Goal: Find specific page/section

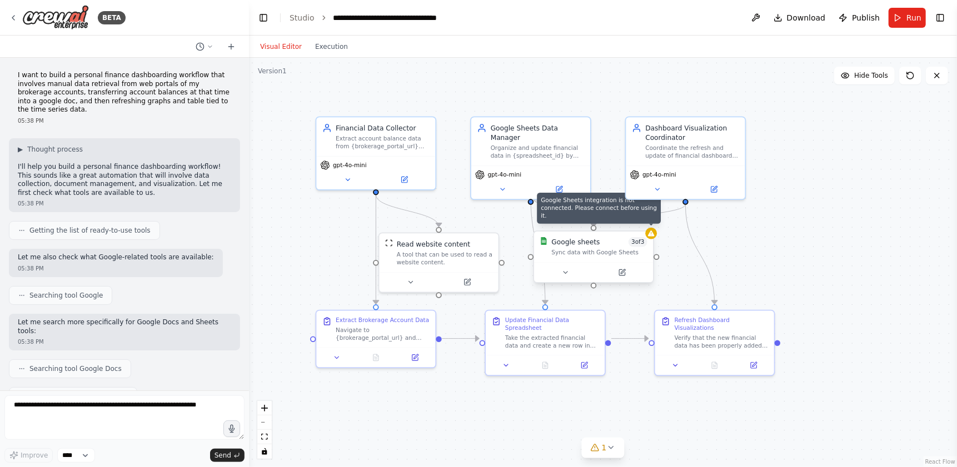
click at [646, 237] on div at bounding box center [651, 234] width 12 height 12
click at [654, 237] on icon at bounding box center [652, 234] width 8 height 8
click at [796, 22] on span "Download" at bounding box center [806, 17] width 39 height 11
click at [935, 16] on button "Toggle Right Sidebar" at bounding box center [941, 18] width 16 height 16
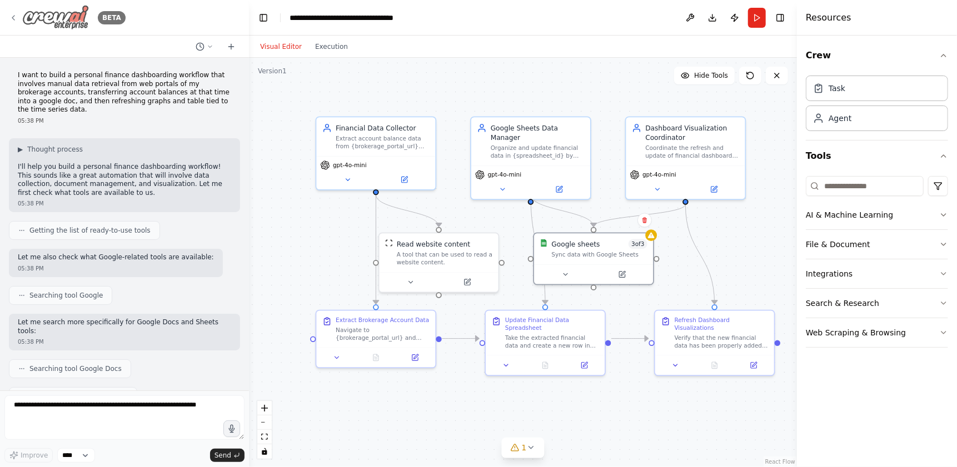
click at [17, 11] on div "BETA" at bounding box center [67, 17] width 117 height 25
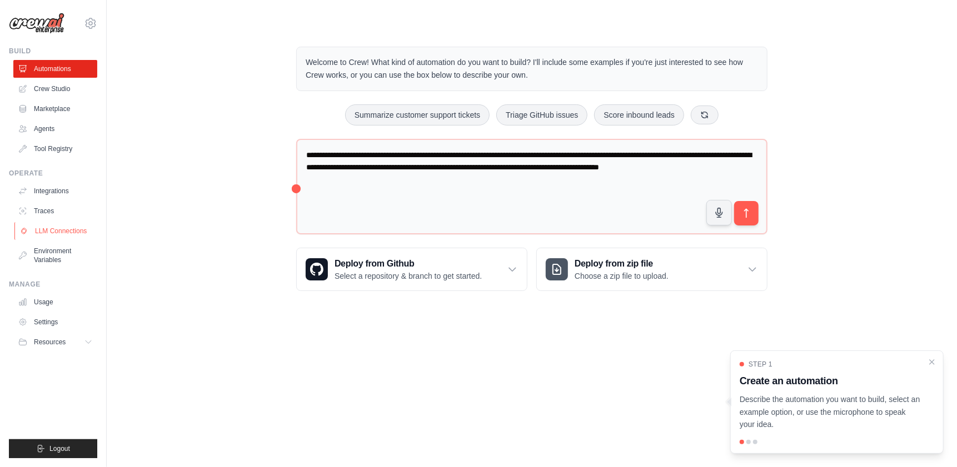
click at [77, 233] on link "LLM Connections" at bounding box center [56, 231] width 84 height 18
